Goal: Transaction & Acquisition: Book appointment/travel/reservation

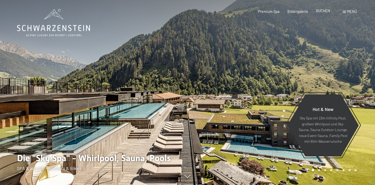
click at [326, 13] on span "BUCHEN" at bounding box center [323, 10] width 14 height 4
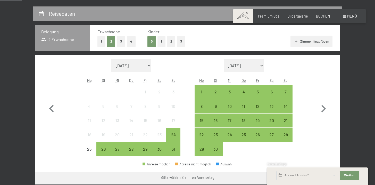
scroll to position [102, 0]
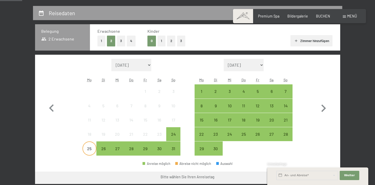
click at [91, 150] on div "25" at bounding box center [89, 152] width 13 height 13
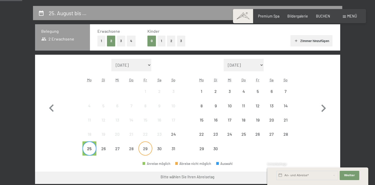
click at [148, 151] on div "29" at bounding box center [145, 152] width 13 height 13
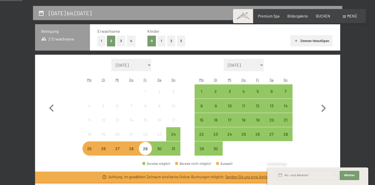
click at [102, 151] on div "26" at bounding box center [103, 152] width 13 height 13
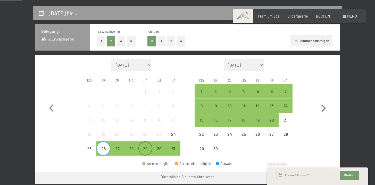
click at [148, 152] on div "29" at bounding box center [145, 152] width 13 height 13
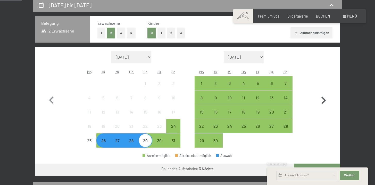
scroll to position [113, 0]
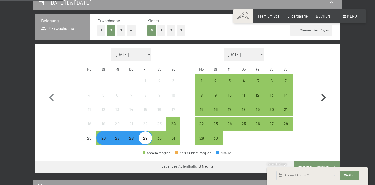
click at [324, 99] on icon "button" at bounding box center [323, 97] width 15 height 15
select select "2025-09-01"
select select "2025-10-01"
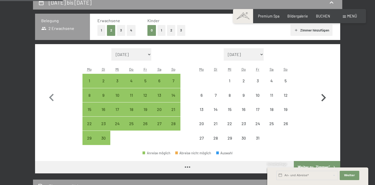
select select "2025-09-01"
select select "2025-10-01"
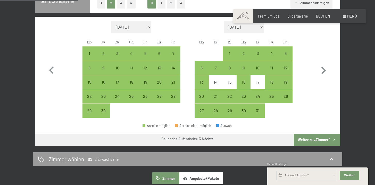
click at [323, 139] on button "Weiter zu „Zimmer“" at bounding box center [317, 139] width 46 height 12
select select "2025-09-01"
select select "2025-10-01"
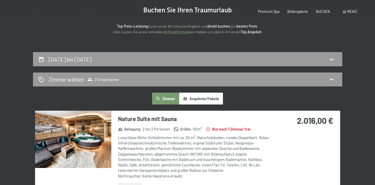
scroll to position [0, 0]
